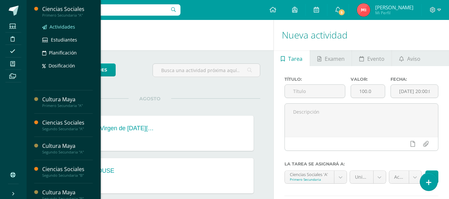
click at [52, 27] on span "Actividades" at bounding box center [62, 27] width 26 height 6
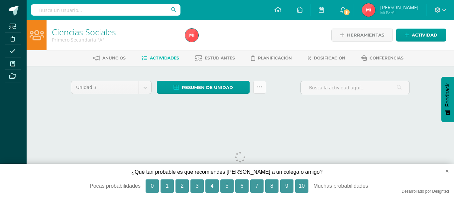
click at [259, 87] on icon at bounding box center [260, 87] width 6 height 6
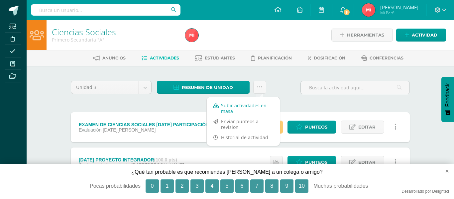
click at [248, 107] on link "Subir actividades en masa" at bounding box center [243, 108] width 73 height 16
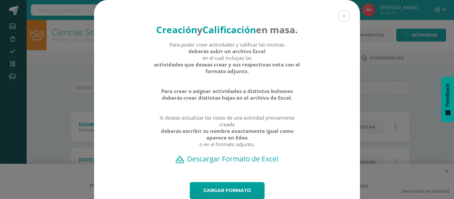
click at [234, 163] on h2 "Descargar Formato de Excel" at bounding box center [227, 158] width 242 height 9
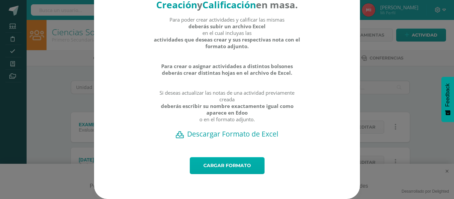
click at [224, 169] on link "Cargar formato" at bounding box center [227, 165] width 75 height 17
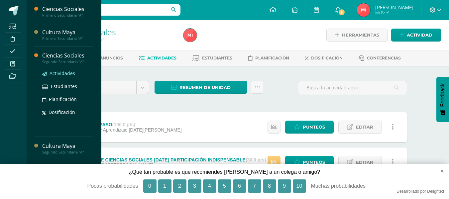
click at [62, 74] on span "Actividades" at bounding box center [62, 73] width 26 height 6
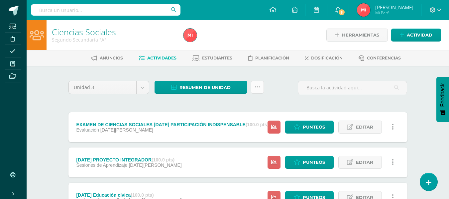
click at [257, 88] on icon at bounding box center [257, 87] width 6 height 6
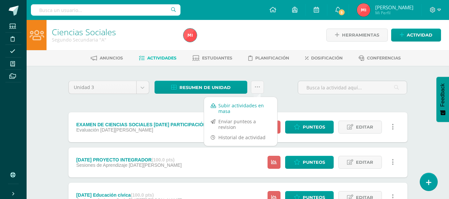
click at [244, 111] on link "Subir actividades en masa" at bounding box center [240, 108] width 73 height 16
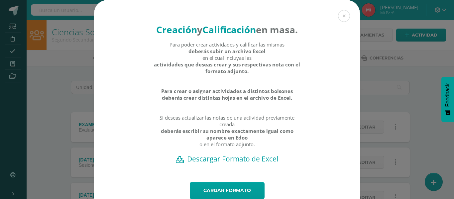
click at [239, 163] on h2 "Descargar Formato de Excel" at bounding box center [227, 158] width 242 height 9
click at [341, 16] on button at bounding box center [344, 16] width 12 height 12
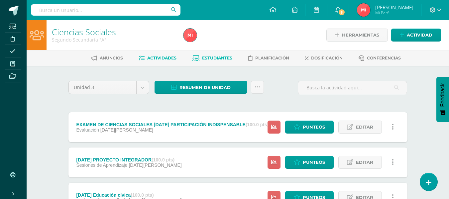
click at [213, 58] on span "Estudiantes" at bounding box center [217, 57] width 30 height 5
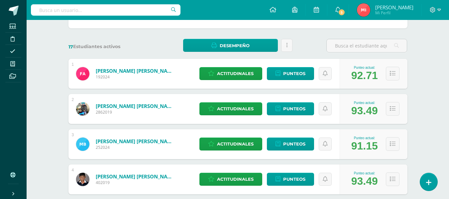
scroll to position [2, 0]
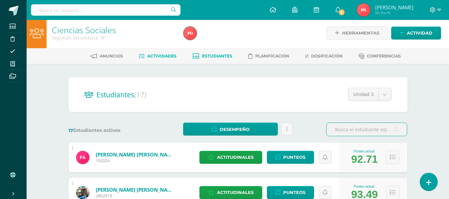
click at [160, 54] on span "Actividades" at bounding box center [161, 55] width 29 height 5
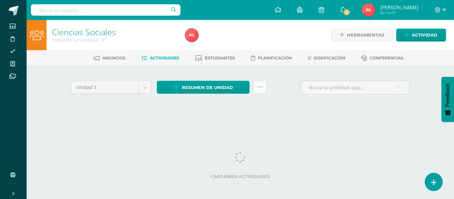
click at [259, 89] on icon at bounding box center [260, 87] width 6 height 6
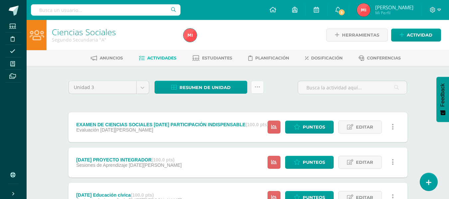
click at [257, 86] on icon at bounding box center [257, 87] width 6 height 6
click at [257, 87] on icon at bounding box center [257, 87] width 6 height 6
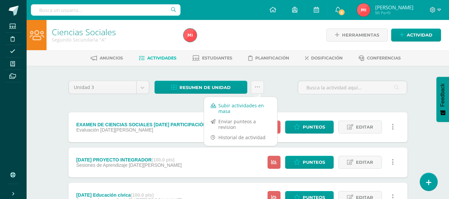
click at [251, 108] on link "Subir actividades en masa" at bounding box center [240, 108] width 73 height 16
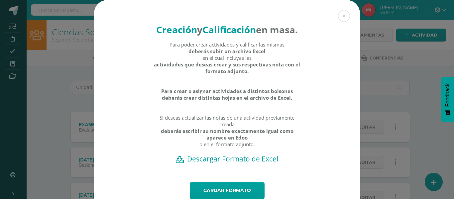
click at [236, 163] on h2 "Descargar Formato de Excel" at bounding box center [227, 158] width 242 height 9
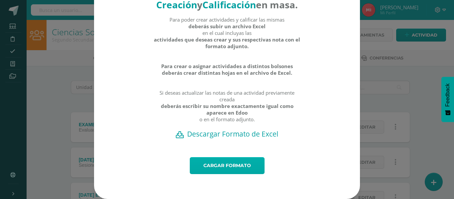
scroll to position [38, 0]
click at [238, 165] on link "Cargar formato" at bounding box center [227, 165] width 75 height 17
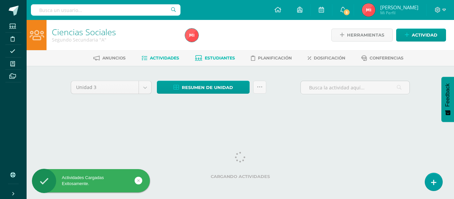
click at [219, 59] on span "Estudiantes" at bounding box center [220, 57] width 30 height 5
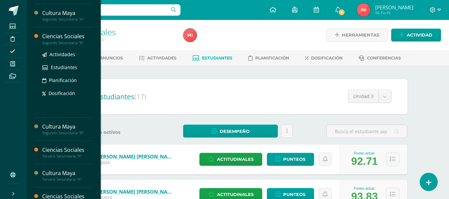
scroll to position [66, 0]
click at [63, 53] on span "Actividades" at bounding box center [62, 53] width 26 height 6
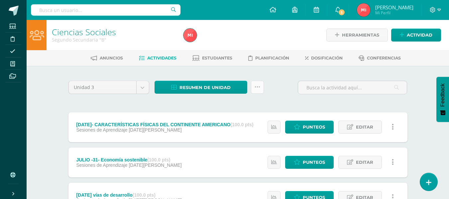
click at [258, 89] on icon at bounding box center [257, 87] width 6 height 6
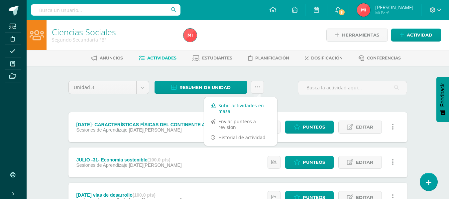
click at [243, 105] on link "Subir actividades en masa" at bounding box center [240, 108] width 73 height 16
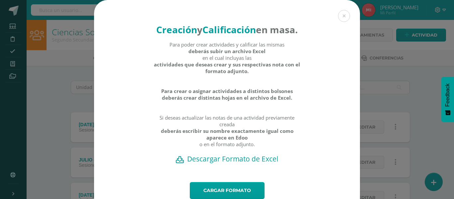
click at [224, 163] on h2 "Descargar Formato de Excel" at bounding box center [227, 158] width 242 height 9
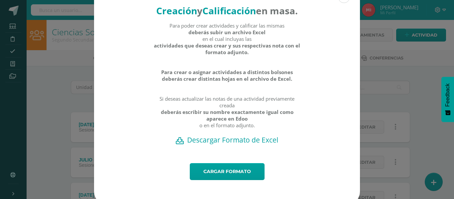
scroll to position [38, 0]
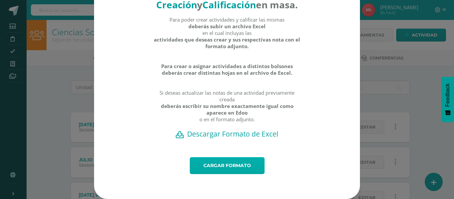
click at [221, 165] on link "Cargar formato" at bounding box center [227, 165] width 75 height 17
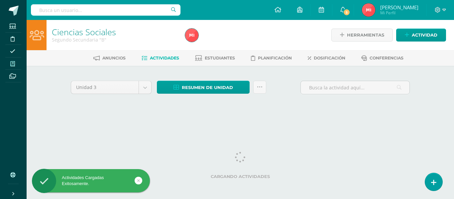
click at [12, 65] on icon at bounding box center [12, 63] width 5 height 5
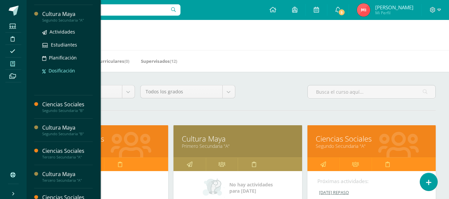
scroll to position [66, 0]
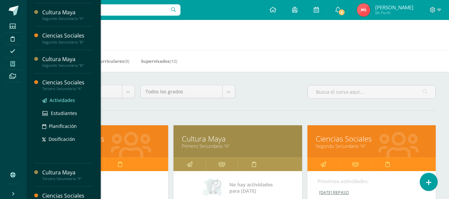
click at [54, 98] on span "Actividades" at bounding box center [62, 100] width 26 height 6
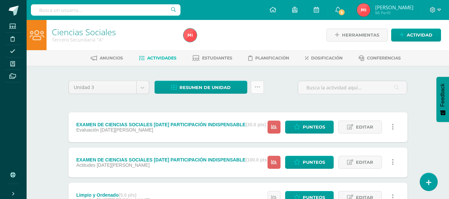
click at [257, 88] on icon at bounding box center [257, 87] width 6 height 6
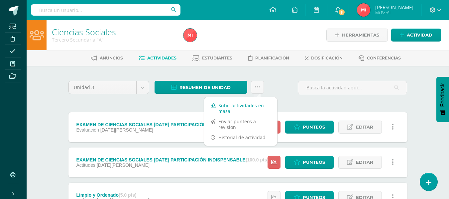
click at [248, 105] on link "Subir actividades en masa" at bounding box center [240, 108] width 73 height 16
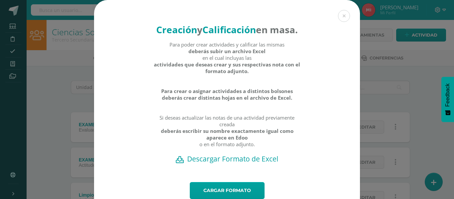
click at [242, 163] on h2 "Descargar Formato de Excel" at bounding box center [227, 158] width 242 height 9
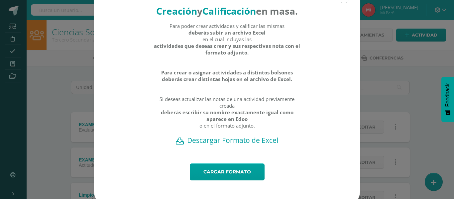
scroll to position [38, 0]
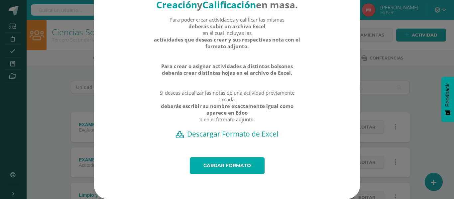
click at [229, 168] on link "Cargar formato" at bounding box center [227, 165] width 75 height 17
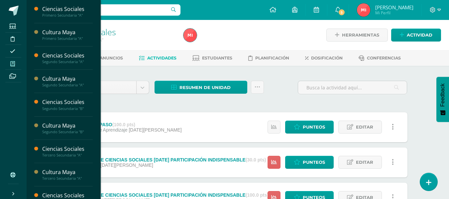
click at [15, 65] on icon at bounding box center [12, 63] width 5 height 5
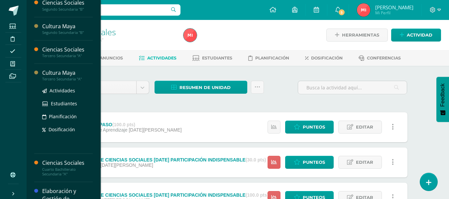
scroll to position [100, 0]
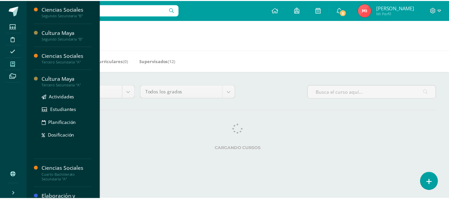
scroll to position [100, 0]
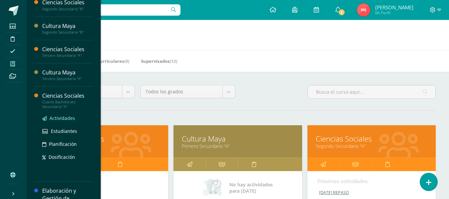
click at [60, 120] on span "Actividades" at bounding box center [62, 118] width 26 height 6
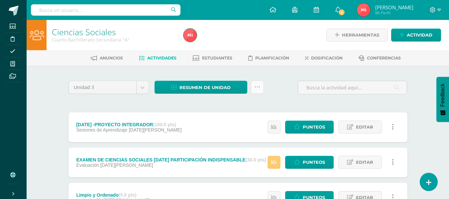
click at [255, 88] on icon at bounding box center [257, 87] width 6 height 6
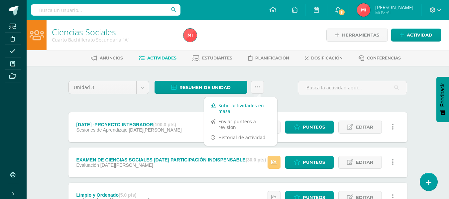
click at [243, 104] on link "Subir actividades en masa" at bounding box center [240, 108] width 73 height 16
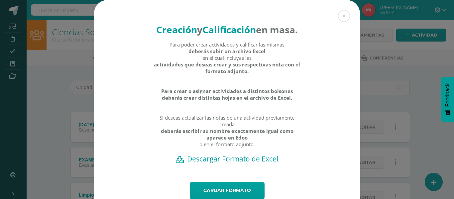
click at [219, 163] on h2 "Descargar Formato de Excel" at bounding box center [227, 158] width 242 height 9
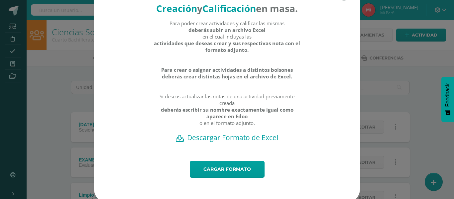
scroll to position [38, 0]
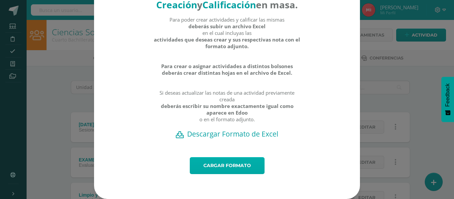
click at [234, 166] on link "Cargar formato" at bounding box center [227, 165] width 75 height 17
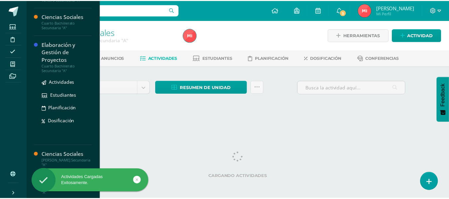
scroll to position [181, 0]
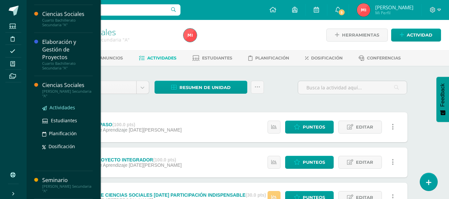
click at [62, 109] on span "Actividades" at bounding box center [62, 107] width 26 height 6
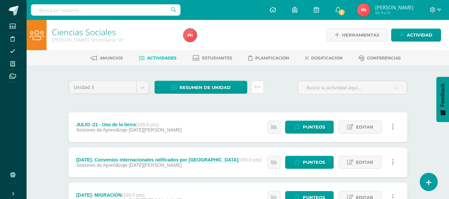
click at [257, 90] on link at bounding box center [257, 87] width 13 height 13
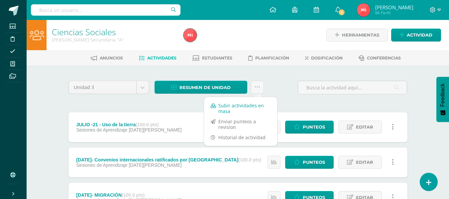
click at [246, 104] on link "Subir actividades en masa" at bounding box center [240, 108] width 73 height 16
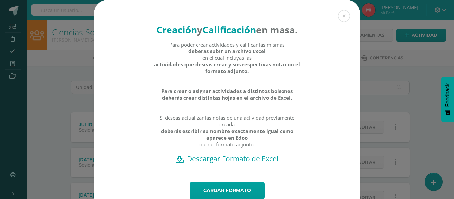
scroll to position [33, 0]
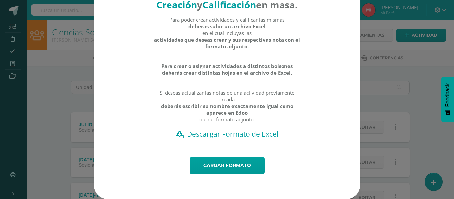
click at [238, 138] on h2 "Descargar Formato de Excel" at bounding box center [227, 133] width 242 height 9
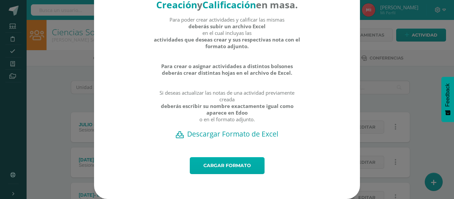
click at [227, 168] on link "Cargar formato" at bounding box center [227, 165] width 75 height 17
